Goal: Task Accomplishment & Management: Use online tool/utility

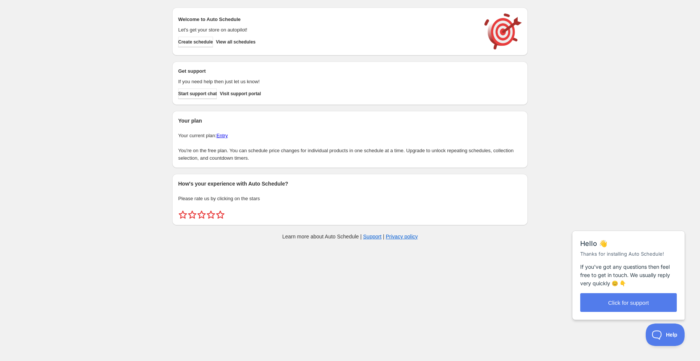
click at [116, 107] on div "Create schedule Help & support Cancel Discount prices Schedule a discount, sale…" at bounding box center [350, 125] width 700 height 250
click at [622, 133] on div "Create schedule Help & support Cancel Discount prices Schedule a discount, sale…" at bounding box center [350, 125] width 700 height 250
click at [137, 104] on div "Create schedule Help & support Cancel Discount prices Schedule a discount, sale…" at bounding box center [350, 125] width 700 height 250
click at [123, 84] on div "Create schedule Help & support Cancel Discount prices Schedule a discount, sale…" at bounding box center [350, 125] width 700 height 250
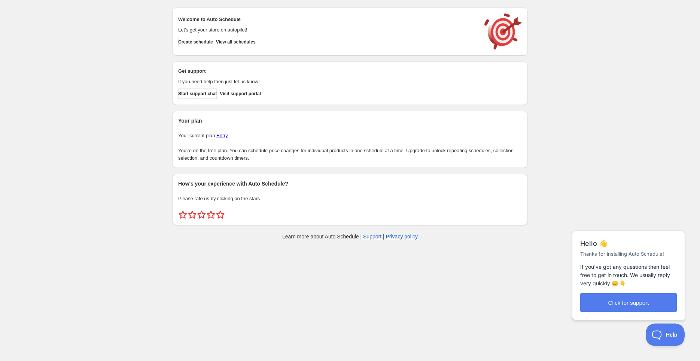
click at [123, 84] on div "Create schedule Help & support Cancel Discount prices Schedule a discount, sale…" at bounding box center [350, 125] width 700 height 250
click at [119, 78] on div "Create schedule Help & support Cancel Discount prices Schedule a discount, sale…" at bounding box center [350, 125] width 700 height 250
click at [120, 102] on div "Create schedule Help & support Cancel Discount prices Schedule a discount, sale…" at bounding box center [350, 125] width 700 height 250
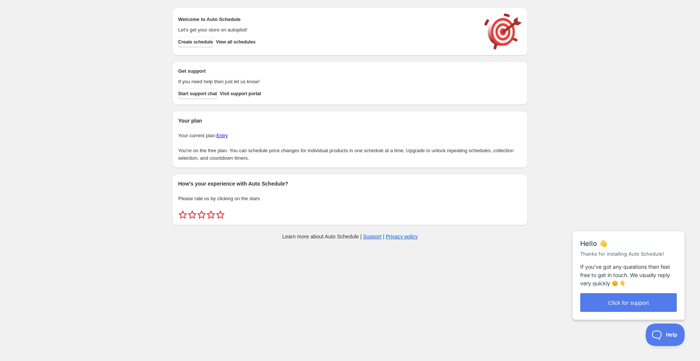
click at [123, 101] on div "Create schedule Help & support Cancel Discount prices Schedule a discount, sale…" at bounding box center [350, 125] width 700 height 250
click at [123, 121] on div "Create schedule Help & support Cancel Discount prices Schedule a discount, sale…" at bounding box center [350, 125] width 700 height 250
click at [118, 123] on div "Create schedule Help & support Cancel Discount prices Schedule a discount, sale…" at bounding box center [350, 125] width 700 height 250
click at [93, 105] on div "Create schedule Help & support Cancel Discount prices Schedule a discount, sale…" at bounding box center [350, 125] width 700 height 250
click at [104, 107] on div "Create schedule Help & support Cancel Discount prices Schedule a discount, sale…" at bounding box center [350, 125] width 700 height 250
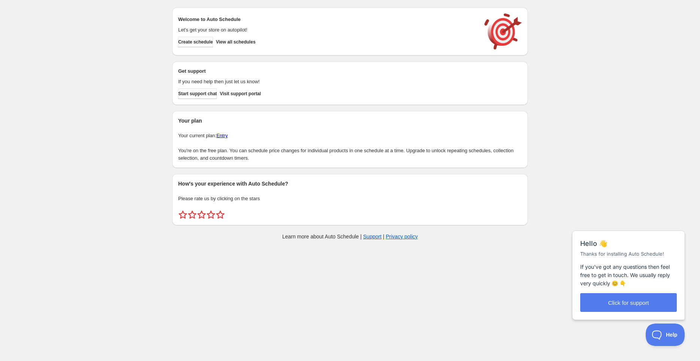
click at [105, 129] on div "Create schedule Help & support Cancel Discount prices Schedule a discount, sale…" at bounding box center [350, 125] width 700 height 250
click at [129, 107] on div "Create schedule Help & support Cancel Discount prices Schedule a discount, sale…" at bounding box center [350, 125] width 700 height 250
